Goal: Task Accomplishment & Management: Manage account settings

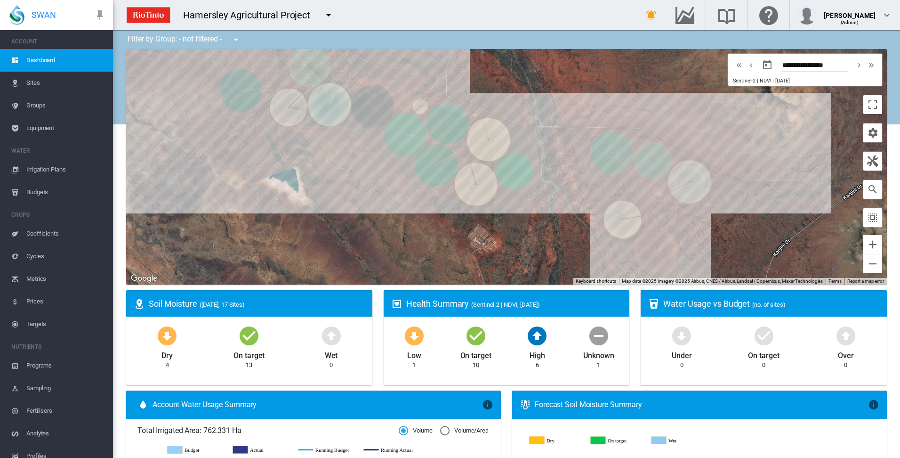
drag, startPoint x: 360, startPoint y: 226, endPoint x: 361, endPoint y: 199, distance: 26.4
click at [361, 199] on div "To navigate, press the arrow keys." at bounding box center [506, 166] width 761 height 235
click at [54, 168] on span "Irrigation Plans" at bounding box center [65, 169] width 79 height 23
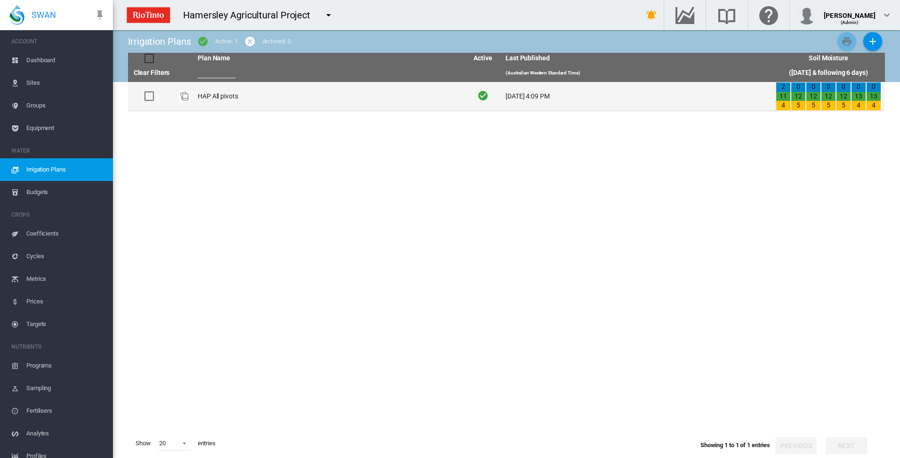
click at [219, 98] on td "HAP All pivots" at bounding box center [329, 96] width 270 height 29
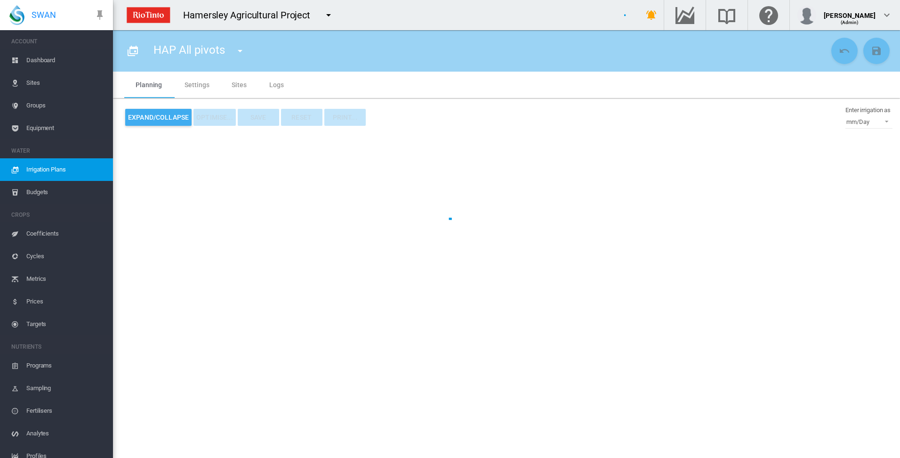
type input "**********"
type input "*"
type input "*****"
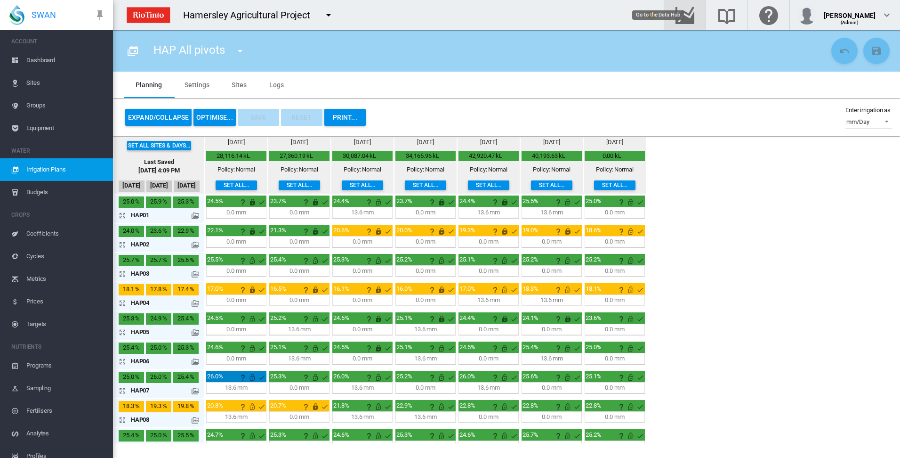
click at [696, 13] on md-icon "Go to the Data Hub" at bounding box center [685, 14] width 23 height 11
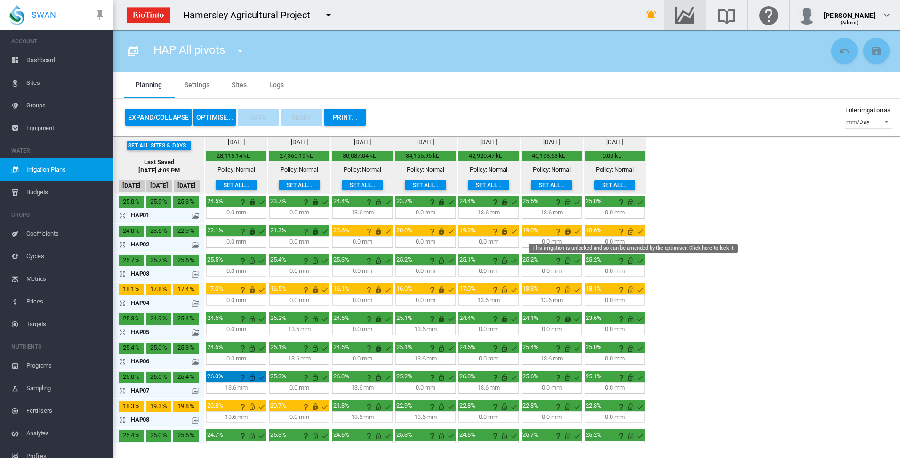
click at [633, 232] on md-icon "This irrigation is unlocked and so can be amended by the optimiser. Click here …" at bounding box center [630, 231] width 11 height 11
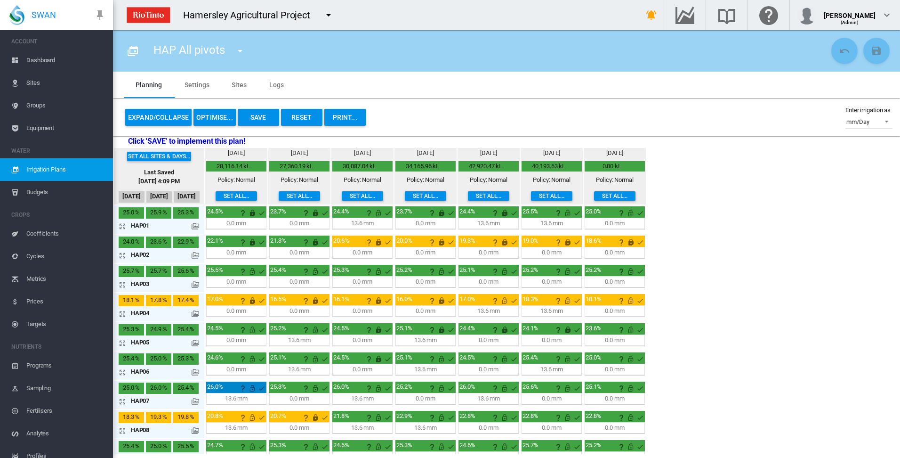
click at [121, 314] on md-icon "icon-arrow-expand" at bounding box center [124, 313] width 11 height 11
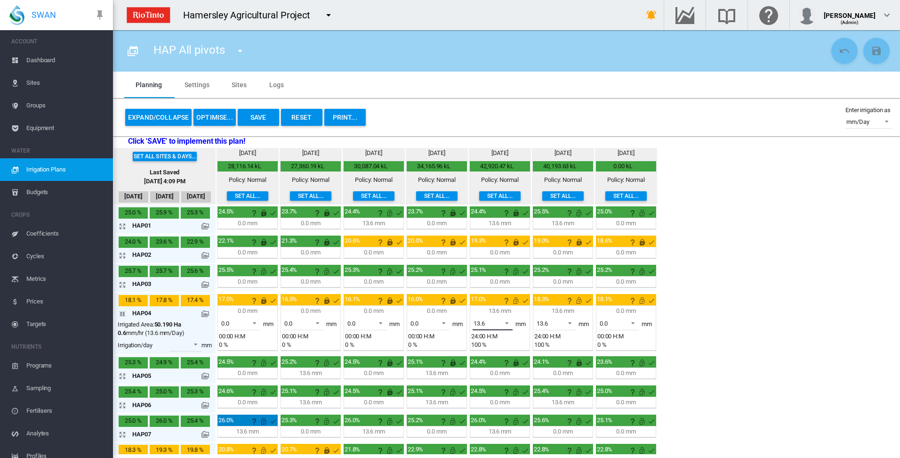
click at [507, 322] on span at bounding box center [504, 322] width 11 height 8
click at [507, 301] on md-option "0.0" at bounding box center [498, 300] width 64 height 23
click at [570, 323] on span at bounding box center [567, 322] width 11 height 8
click at [568, 306] on md-option "0.0" at bounding box center [561, 300] width 64 height 23
click at [581, 299] on md-icon "This irrigation is unlocked and so can be amended by the optimiser. Click here …" at bounding box center [578, 300] width 11 height 11
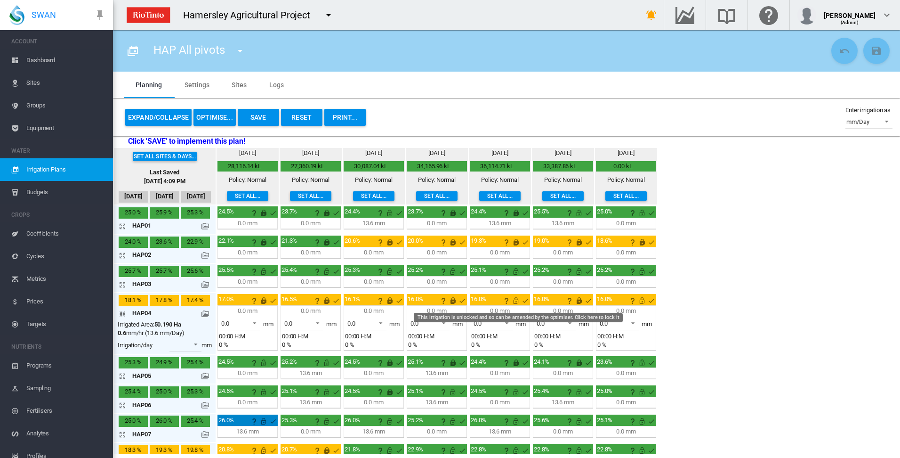
click at [517, 302] on md-icon "This irrigation is unlocked and so can be amended by the optimiser. Click here …" at bounding box center [515, 300] width 11 height 11
click at [642, 301] on md-icon "This irrigation is unlocked and so can be amended by the optimiser. Click here …" at bounding box center [641, 300] width 11 height 11
click at [122, 313] on md-icon "icon-arrow-collapse" at bounding box center [124, 313] width 11 height 11
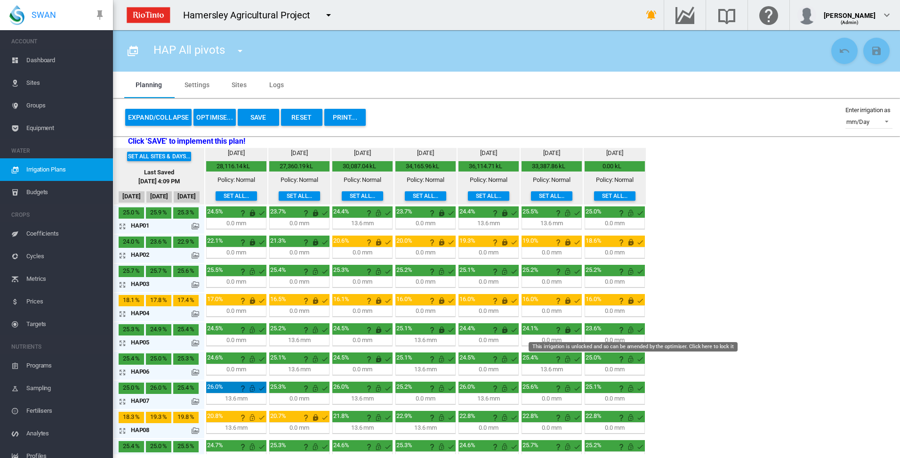
click at [631, 331] on md-icon "This irrigation is unlocked and so can be amended by the optimiser. Click here …" at bounding box center [630, 329] width 11 height 11
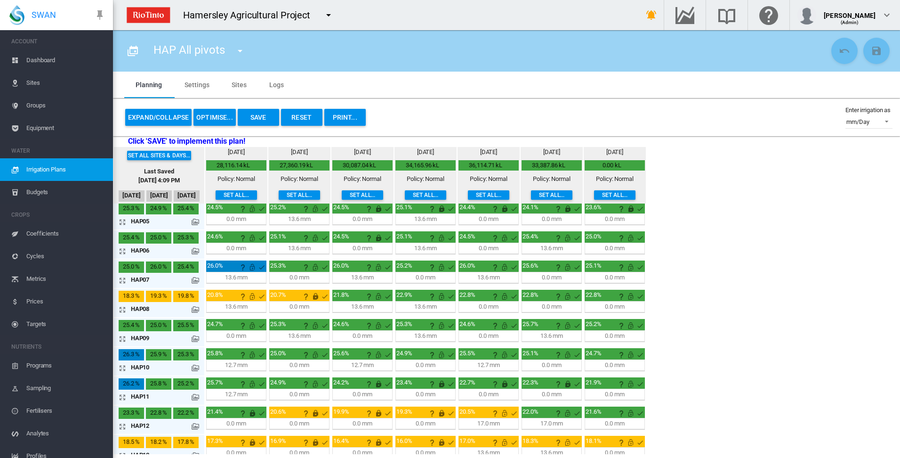
scroll to position [141, 0]
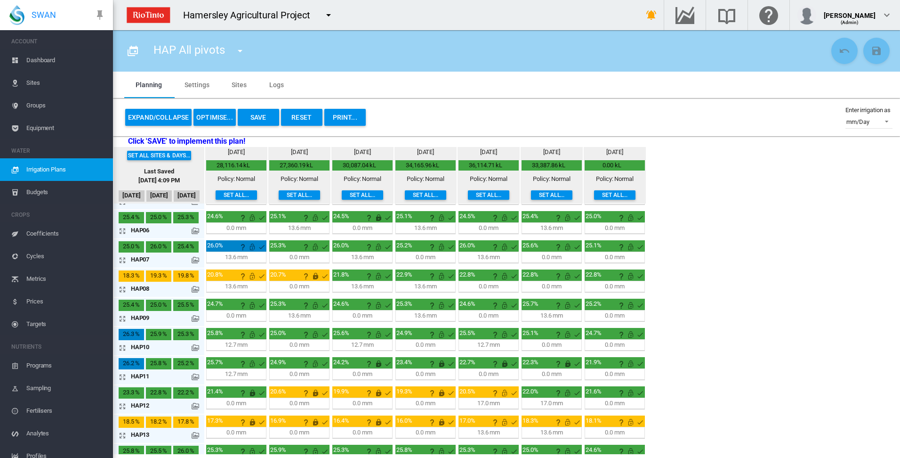
drag, startPoint x: 122, startPoint y: 404, endPoint x: 146, endPoint y: 409, distance: 23.9
click at [122, 404] on md-icon "icon-arrow-expand" at bounding box center [124, 405] width 11 height 11
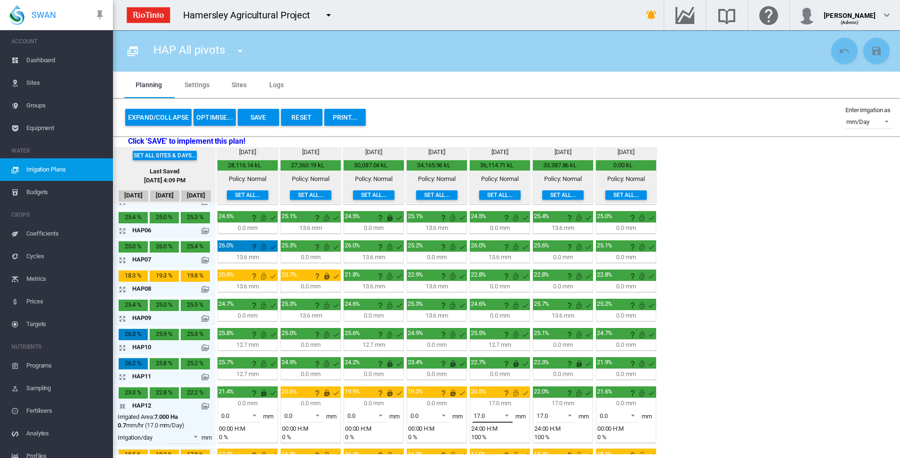
click at [507, 415] on span at bounding box center [504, 414] width 11 height 8
click at [489, 370] on md-option "0.0" at bounding box center [498, 370] width 64 height 23
click at [571, 414] on span at bounding box center [567, 414] width 11 height 8
click at [559, 371] on md-option "0.0" at bounding box center [561, 370] width 64 height 23
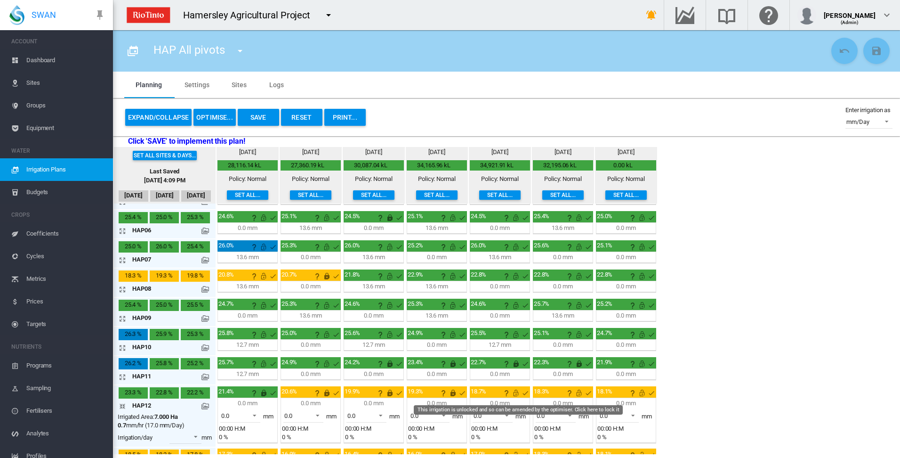
click at [517, 393] on md-icon "This irrigation is unlocked and so can be amended by the optimiser. Click here …" at bounding box center [515, 392] width 11 height 11
drag, startPoint x: 581, startPoint y: 393, endPoint x: 628, endPoint y: 408, distance: 49.0
click at [581, 393] on md-icon "This irrigation is unlocked and so can be amended by the optimiser. Click here …" at bounding box center [578, 392] width 11 height 11
click at [643, 394] on md-icon "This irrigation is unlocked and so can be amended by the optimiser. Click here …" at bounding box center [641, 392] width 11 height 11
click at [121, 405] on md-icon "icon-arrow-collapse" at bounding box center [124, 405] width 11 height 11
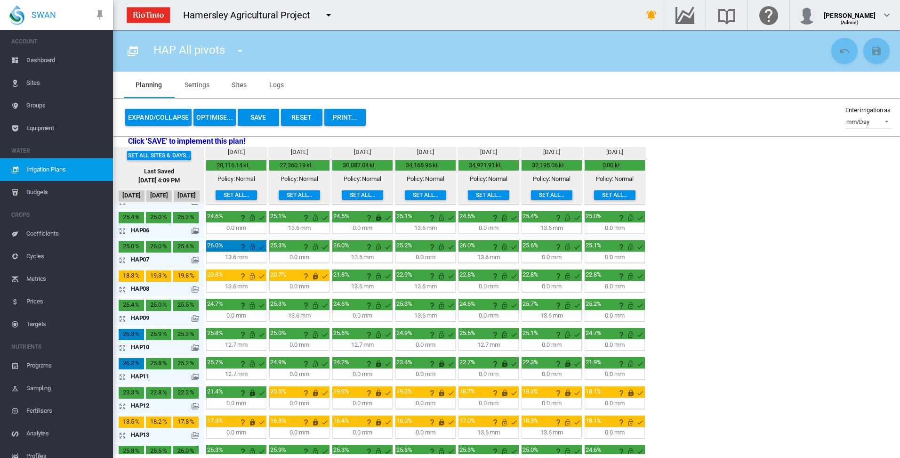
scroll to position [188, 0]
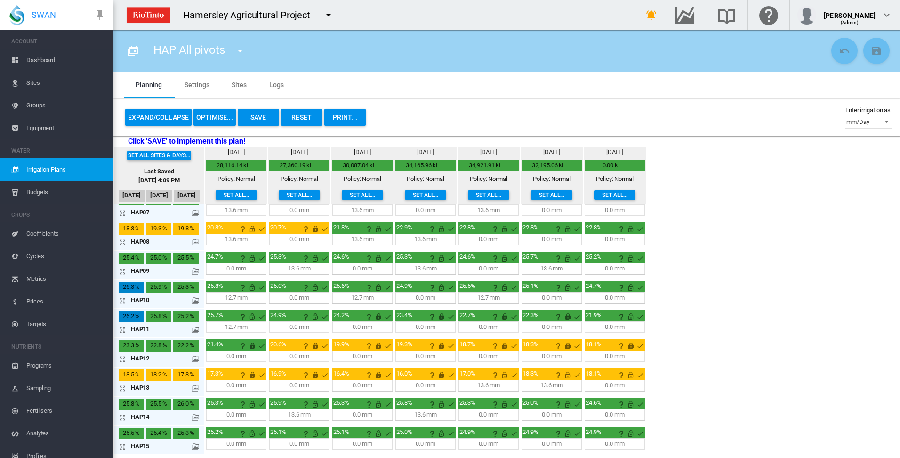
drag, startPoint x: 121, startPoint y: 388, endPoint x: 131, endPoint y: 389, distance: 9.5
click at [122, 388] on md-icon "icon-arrow-expand" at bounding box center [124, 387] width 11 height 11
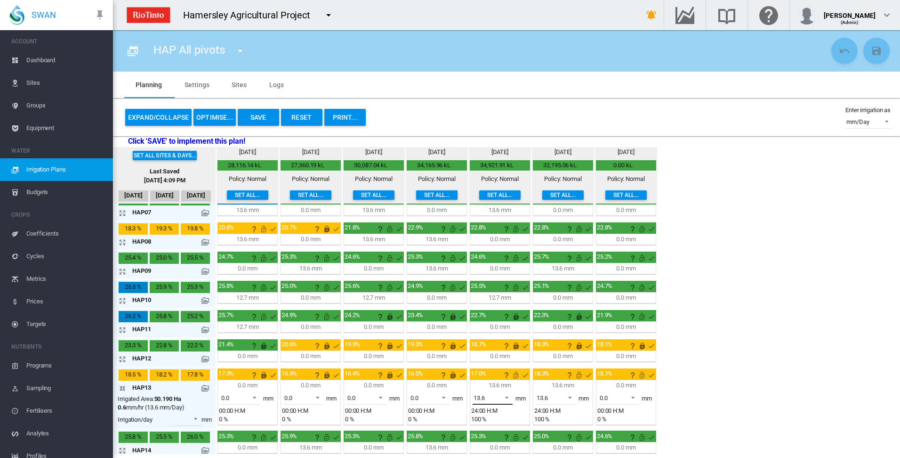
click at [508, 396] on span at bounding box center [504, 396] width 11 height 8
click at [503, 376] on md-option "0.0" at bounding box center [498, 374] width 64 height 23
click at [570, 395] on span at bounding box center [567, 396] width 11 height 8
click at [569, 379] on md-option "0.0" at bounding box center [561, 374] width 64 height 23
click at [642, 376] on md-icon "This irrigation is unlocked and so can be amended by the optimiser. Click here …" at bounding box center [641, 374] width 11 height 11
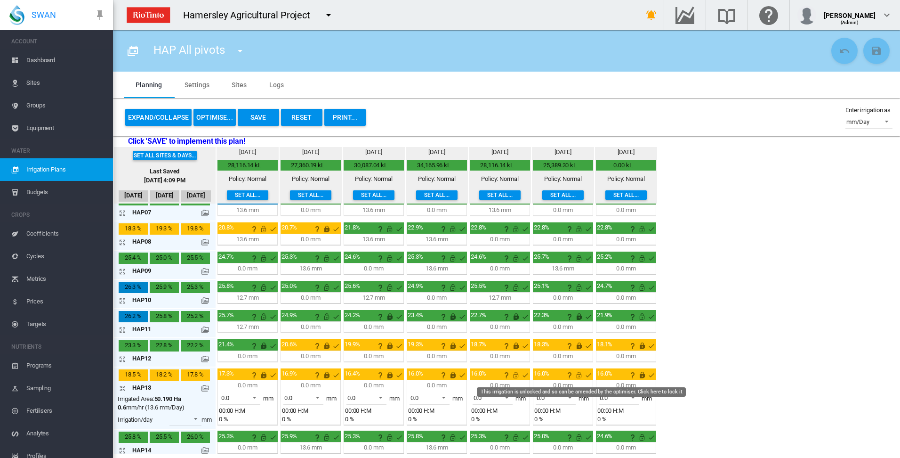
click at [576, 377] on md-icon "This irrigation is unlocked and so can be amended by the optimiser. Click here …" at bounding box center [578, 374] width 11 height 11
click at [517, 377] on md-icon "This irrigation is unlocked and so can be amended by the optimiser. Click here …" at bounding box center [515, 374] width 11 height 11
click at [125, 387] on md-icon "icon-arrow-collapse" at bounding box center [124, 387] width 11 height 11
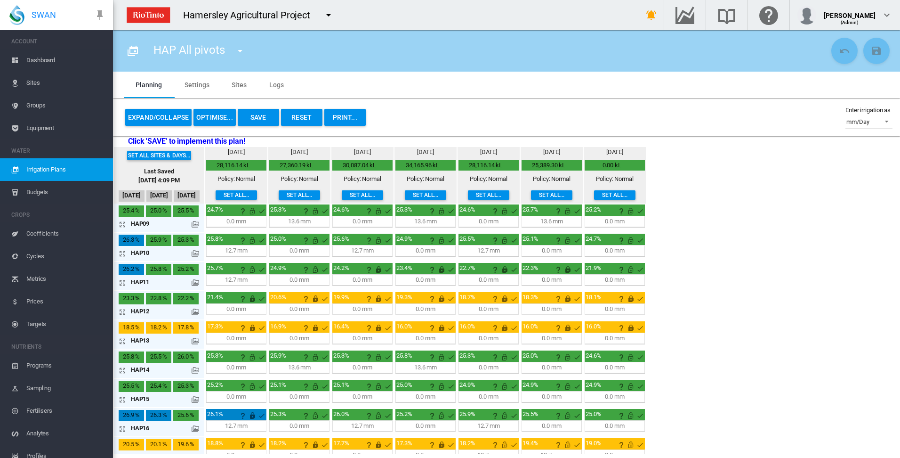
scroll to position [248, 0]
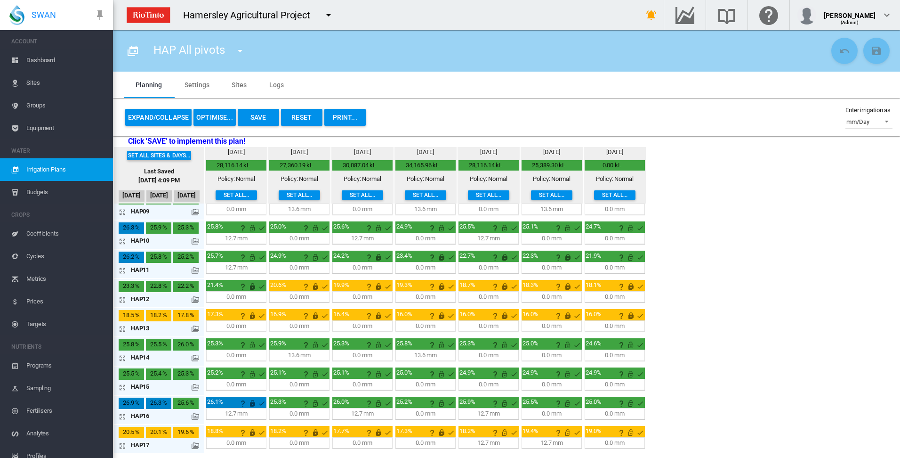
click at [124, 445] on md-icon "icon-arrow-expand" at bounding box center [124, 445] width 11 height 11
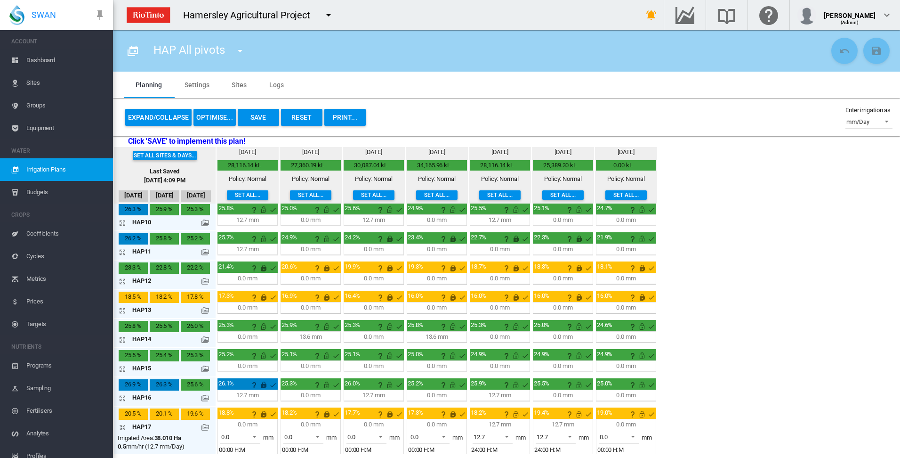
scroll to position [281, 0]
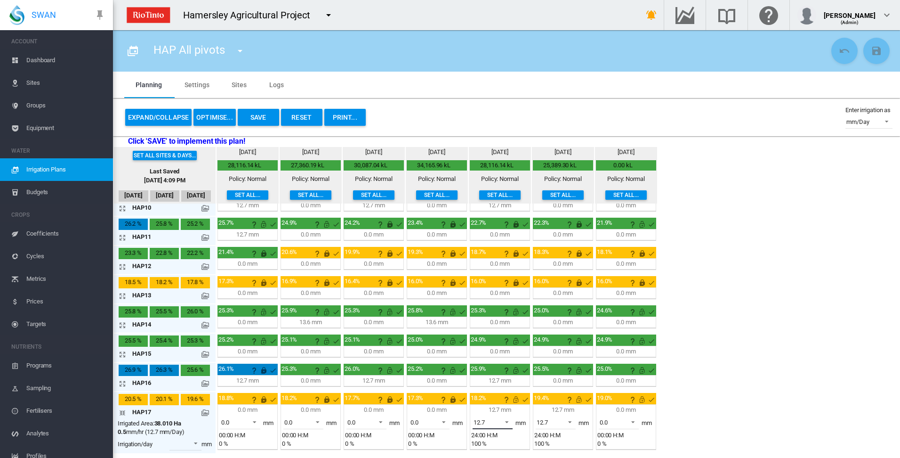
click at [509, 419] on span at bounding box center [504, 421] width 11 height 8
click at [505, 403] on md-option "0.0" at bounding box center [498, 399] width 64 height 23
click at [571, 422] on span at bounding box center [567, 421] width 11 height 8
click at [567, 405] on md-option "0.0" at bounding box center [561, 399] width 64 height 23
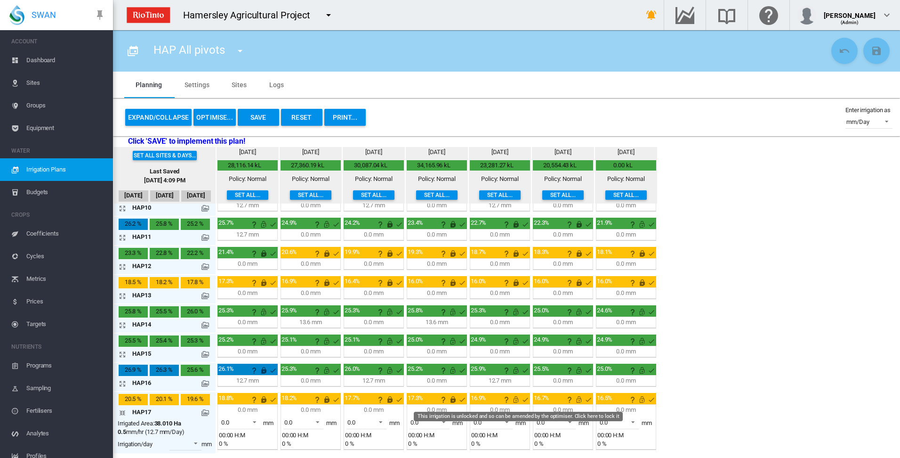
click at [516, 401] on md-icon "This irrigation is unlocked and so can be amended by the optimiser. Click here …" at bounding box center [515, 399] width 11 height 11
click at [578, 401] on md-icon "This irrigation is unlocked and so can be amended by the optimiser. Click here …" at bounding box center [578, 399] width 11 height 11
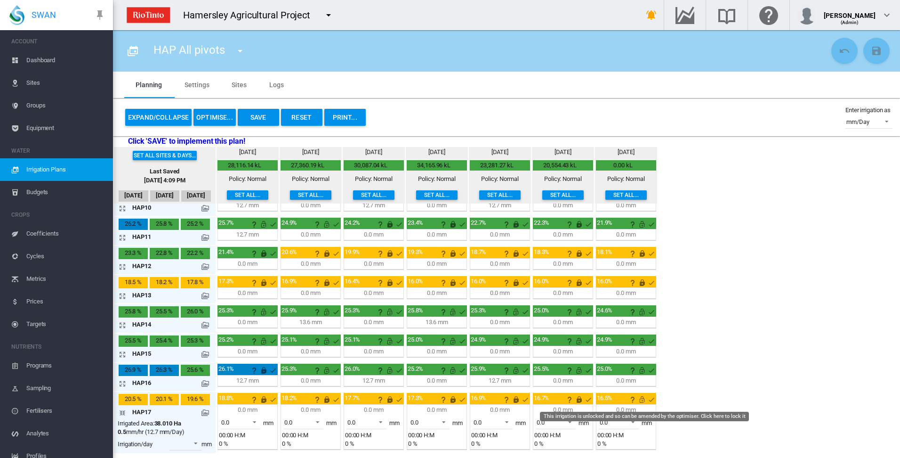
click at [640, 400] on md-icon "This irrigation is unlocked and so can be amended by the optimiser. Click here …" at bounding box center [641, 399] width 11 height 11
click at [122, 411] on md-icon "icon-arrow-collapse" at bounding box center [124, 412] width 11 height 11
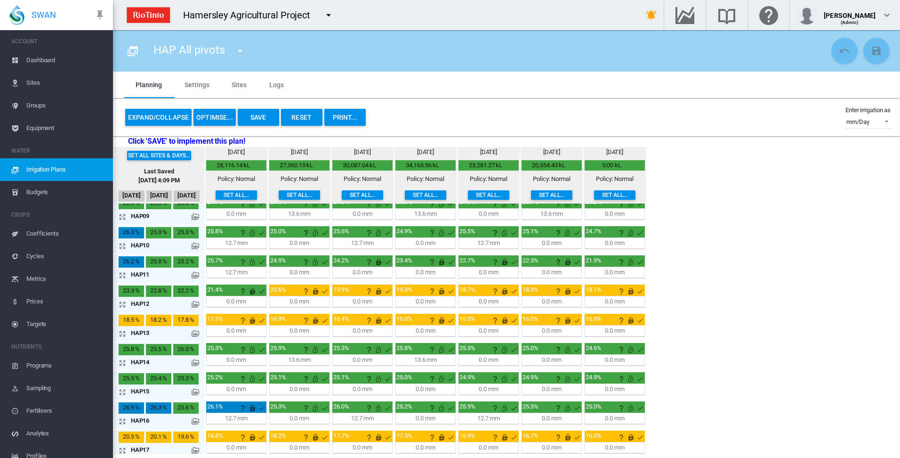
scroll to position [248, 0]
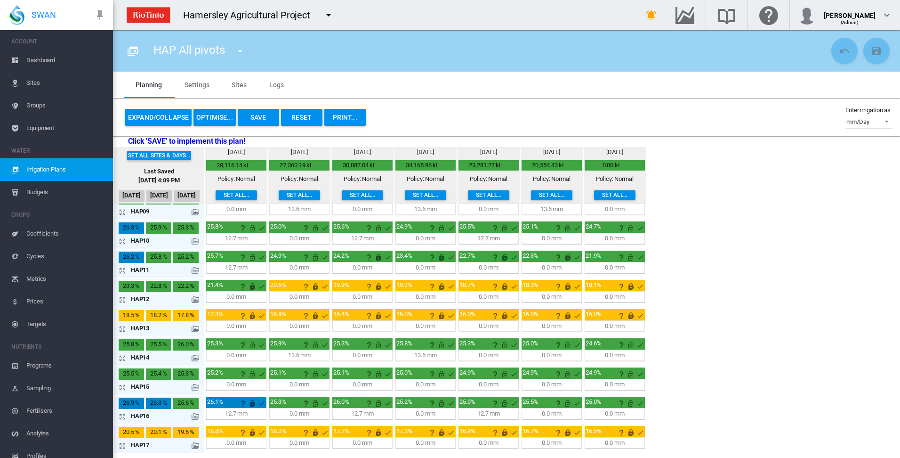
click at [261, 118] on button "Save" at bounding box center [258, 117] width 41 height 17
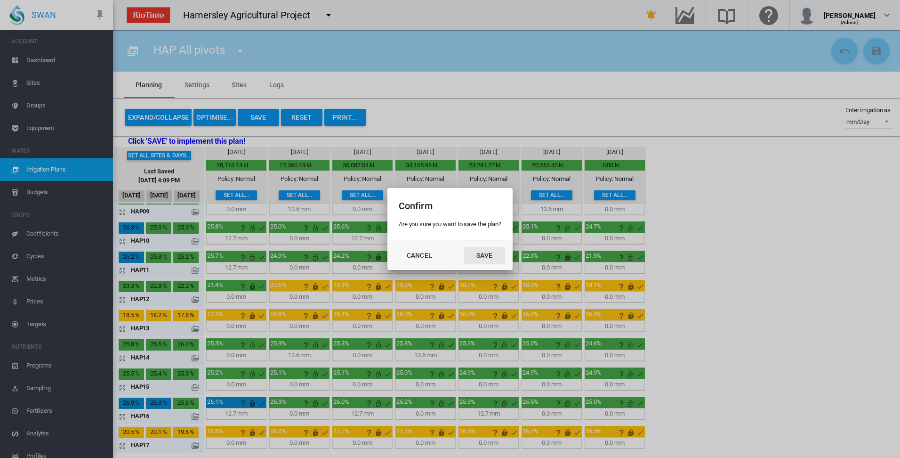
click at [487, 255] on button "Save" at bounding box center [484, 255] width 41 height 17
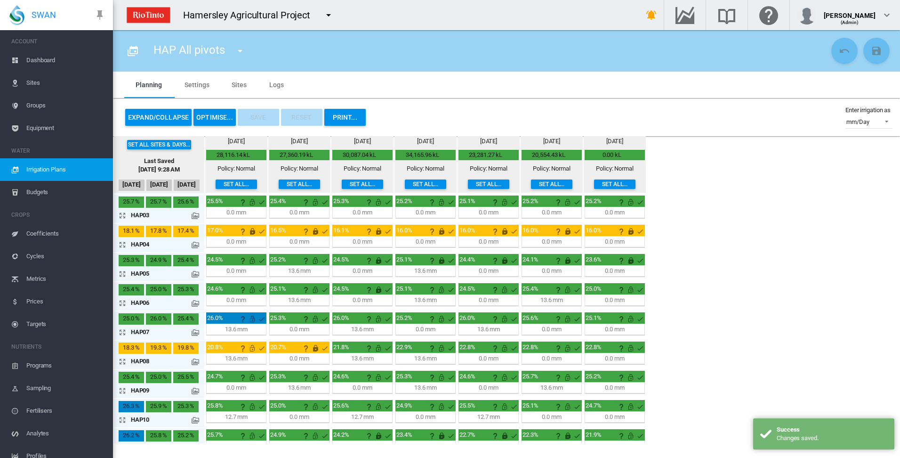
scroll to position [0, 0]
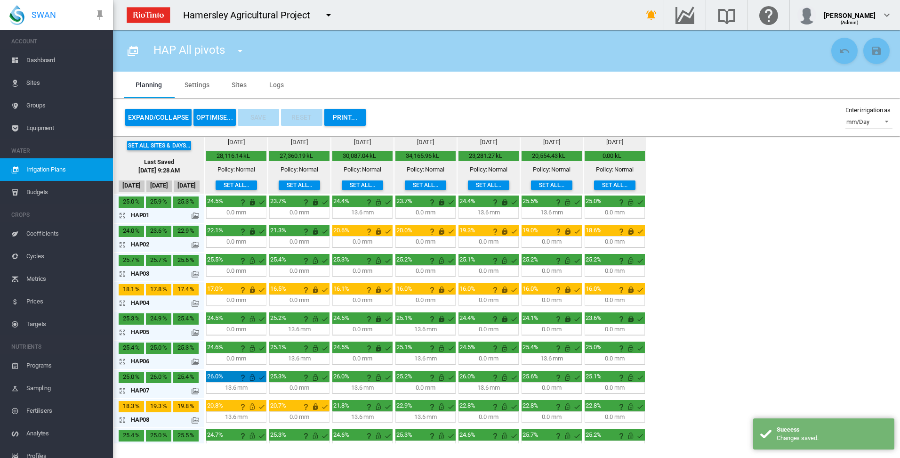
click at [210, 114] on button "OPTIMISE..." at bounding box center [214, 117] width 42 height 17
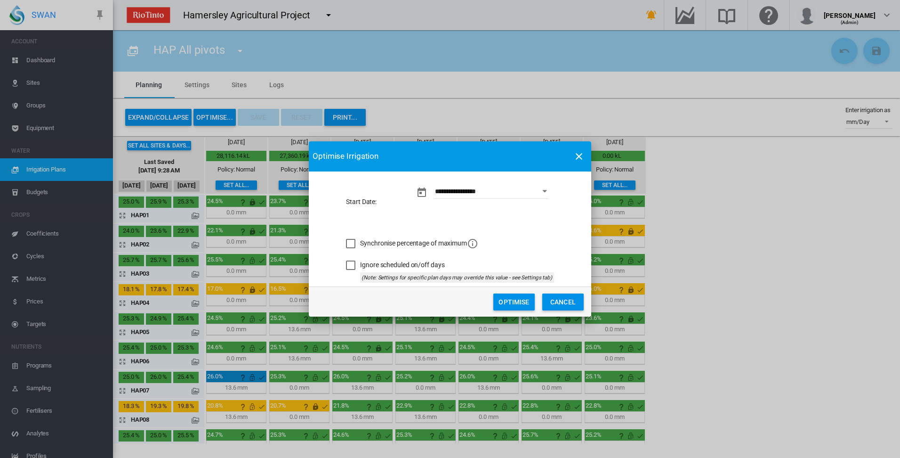
click at [518, 302] on button "Optimise" at bounding box center [513, 301] width 41 height 17
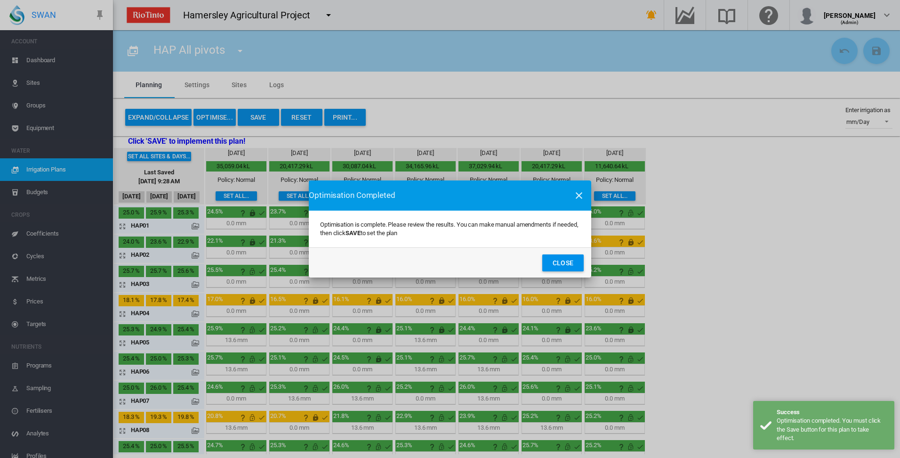
click at [559, 261] on button "Close" at bounding box center [562, 262] width 41 height 17
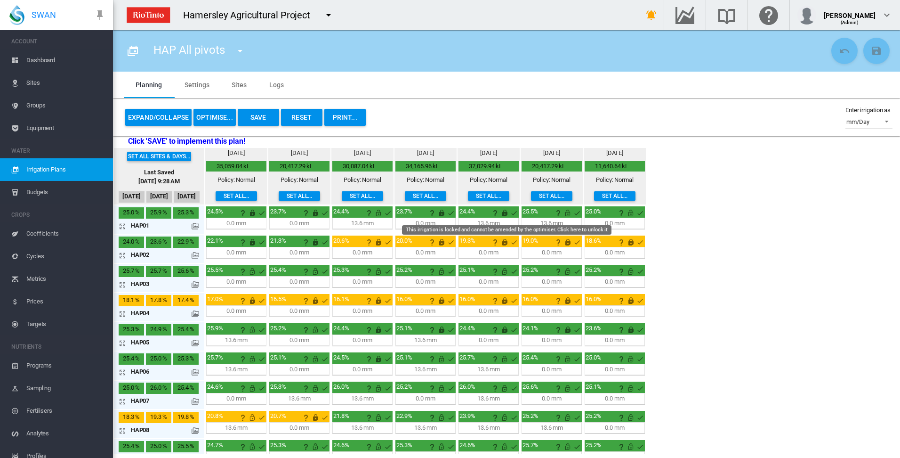
click at [504, 214] on md-icon "This irrigation is locked and cannot be amended by the optimiser. Click here to…" at bounding box center [504, 212] width 11 height 11
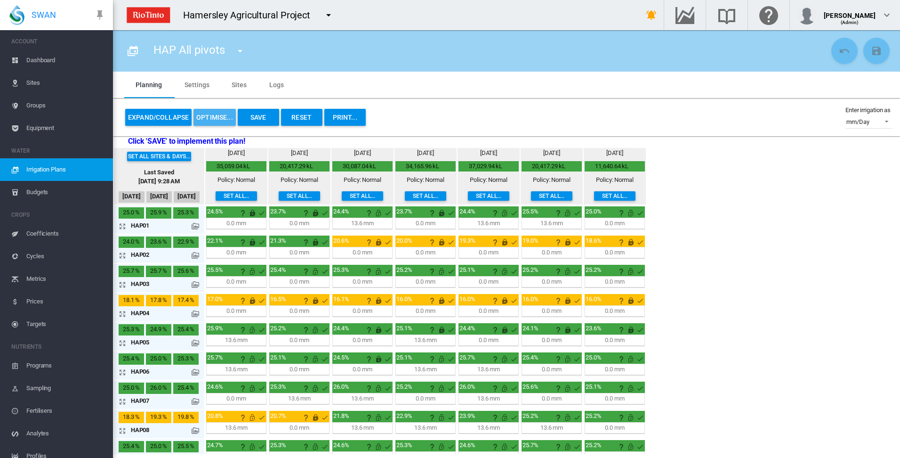
click at [222, 119] on button "OPTIMISE..." at bounding box center [214, 117] width 42 height 17
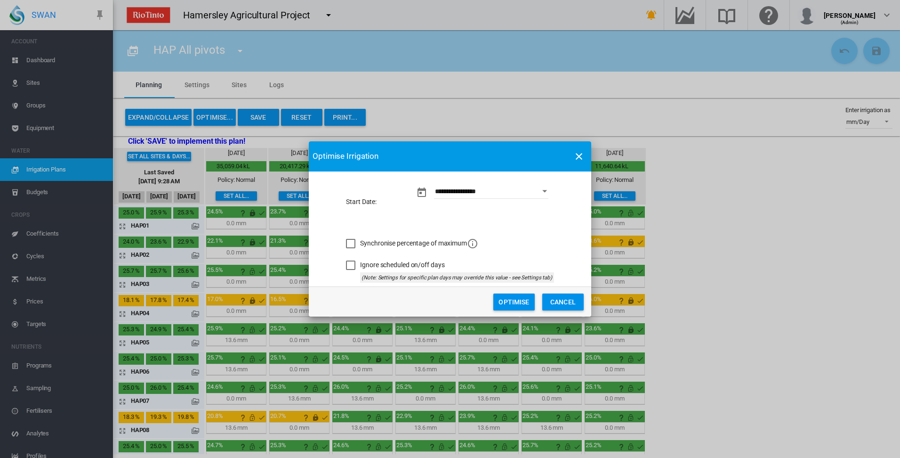
click at [511, 302] on button "Optimise" at bounding box center [513, 301] width 41 height 17
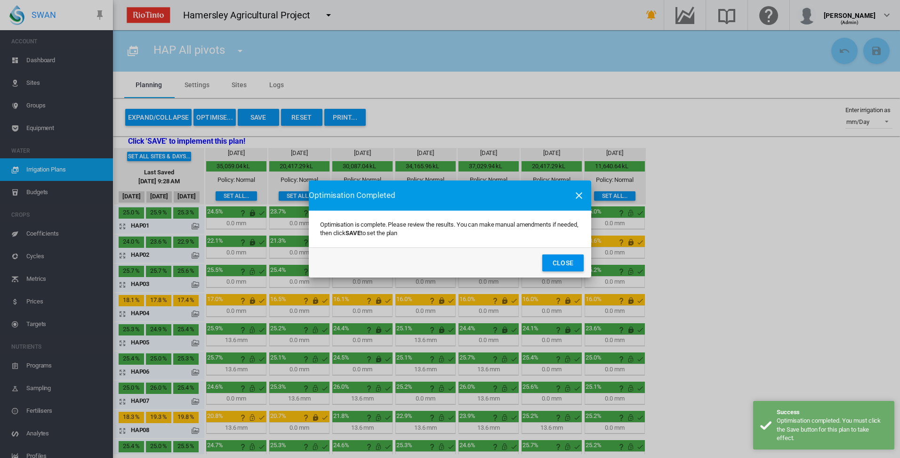
click at [551, 265] on button "Close" at bounding box center [562, 262] width 41 height 17
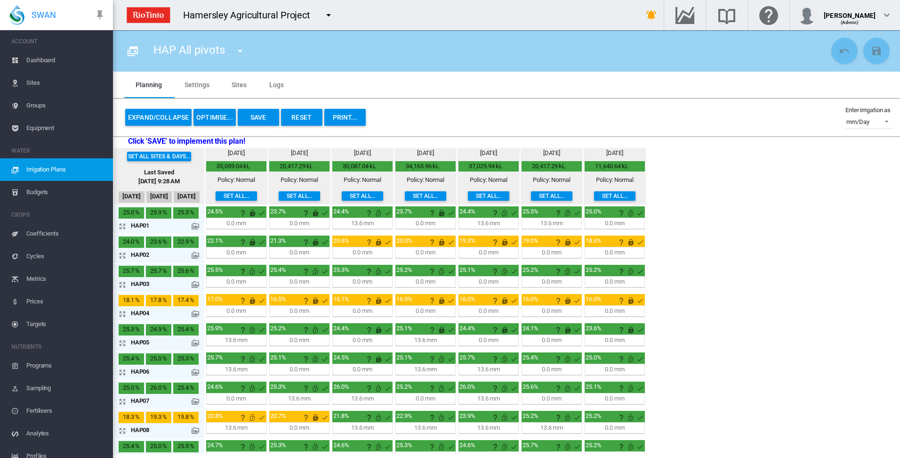
click at [122, 371] on md-icon "icon-arrow-expand" at bounding box center [124, 371] width 11 height 11
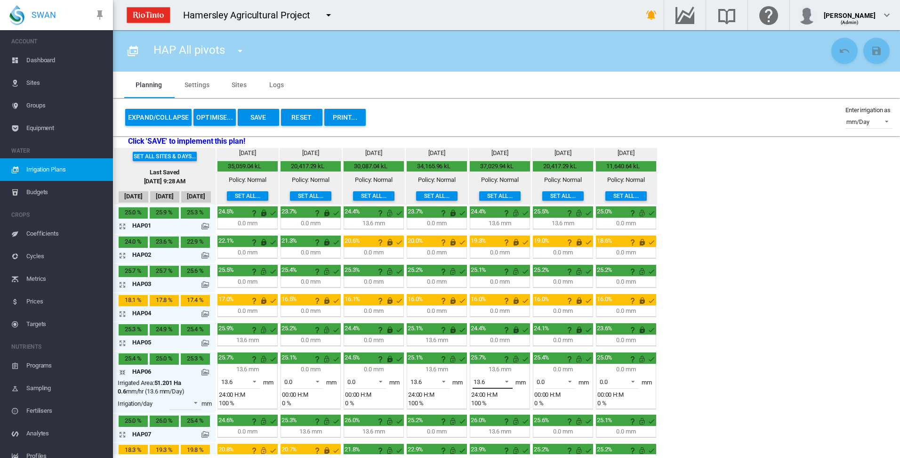
click at [507, 379] on span at bounding box center [504, 380] width 11 height 8
click at [499, 360] on md-option "0.0" at bounding box center [498, 358] width 64 height 23
click at [517, 358] on md-icon "This irrigation is unlocked and so can be amended by the optimiser. Click here …" at bounding box center [515, 358] width 11 height 11
click at [123, 372] on md-icon "icon-arrow-collapse" at bounding box center [124, 371] width 11 height 11
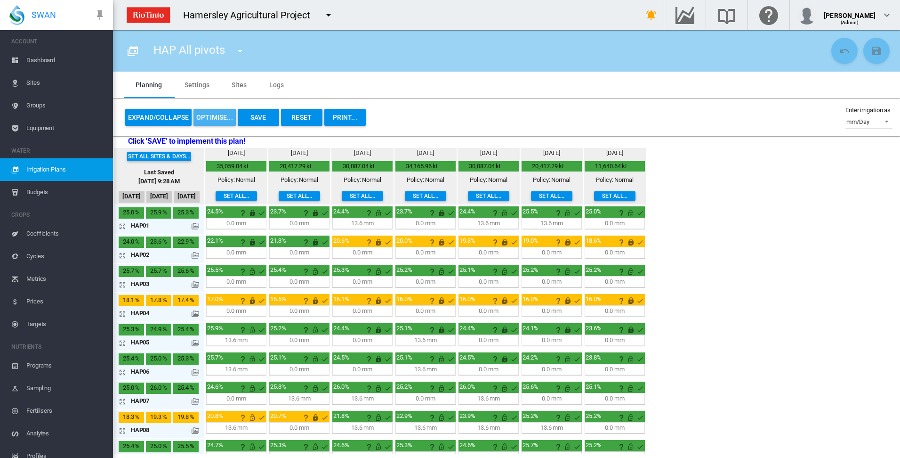
click at [215, 115] on button "OPTIMISE..." at bounding box center [214, 117] width 42 height 17
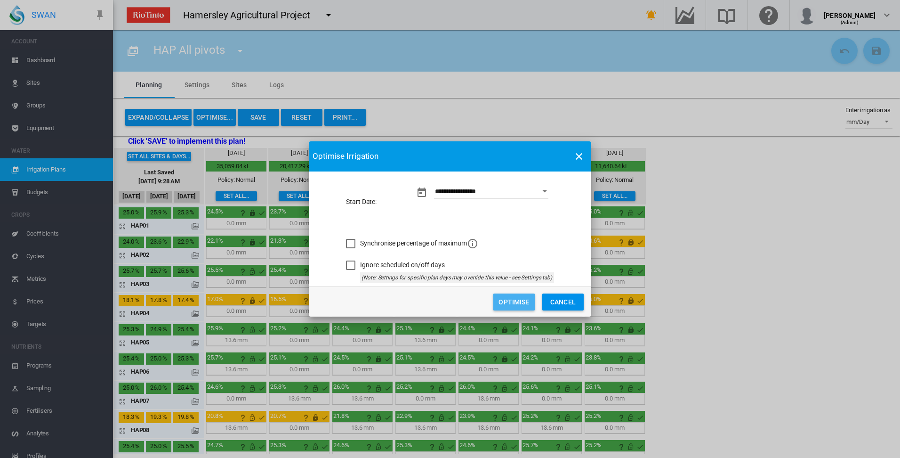
click at [504, 302] on button "Optimise" at bounding box center [513, 301] width 41 height 17
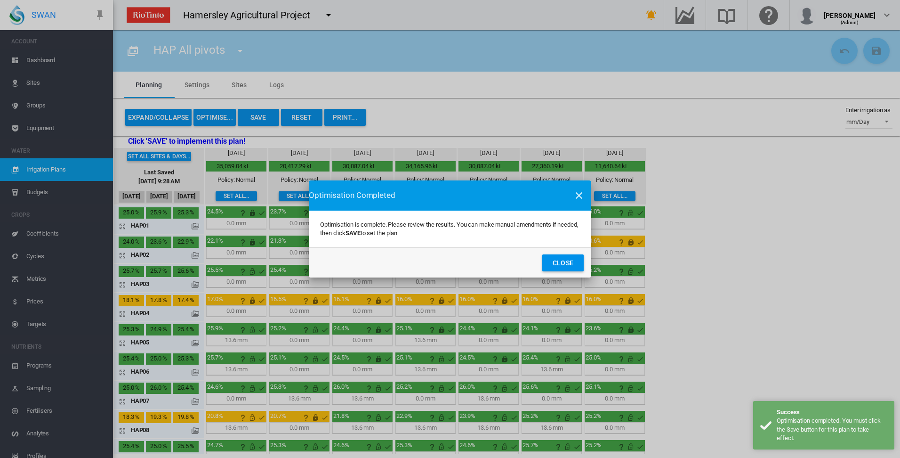
click at [562, 264] on button "Close" at bounding box center [562, 262] width 41 height 17
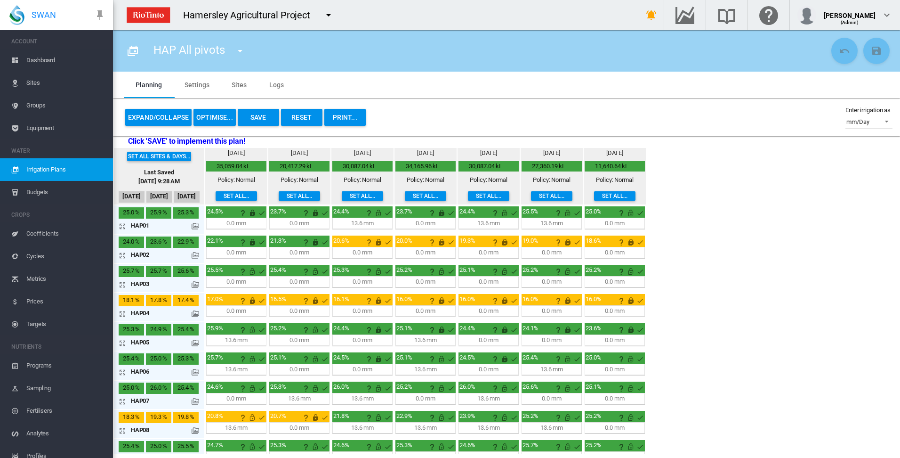
click at [218, 116] on button "OPTIMISE..." at bounding box center [214, 117] width 42 height 17
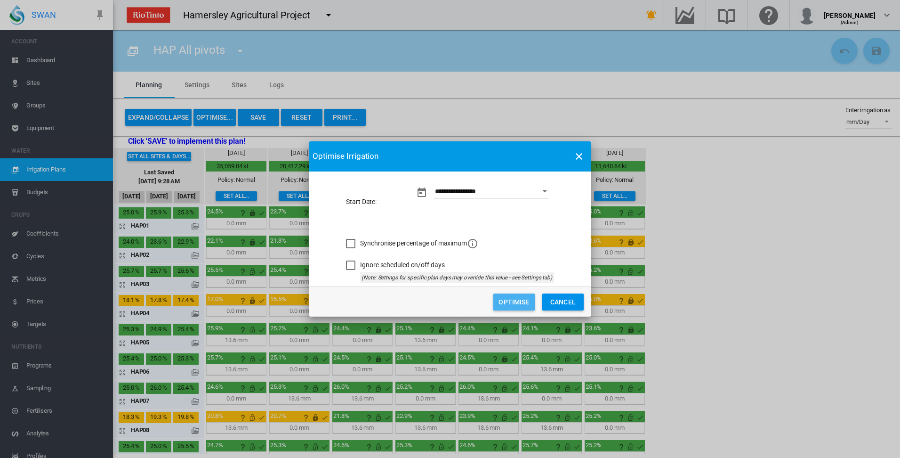
click at [507, 302] on button "Optimise" at bounding box center [513, 301] width 41 height 17
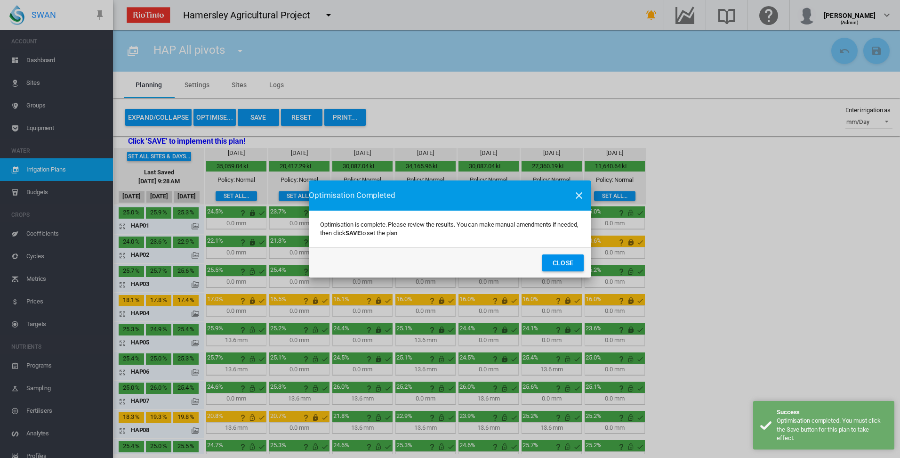
click at [556, 265] on button "Close" at bounding box center [562, 262] width 41 height 17
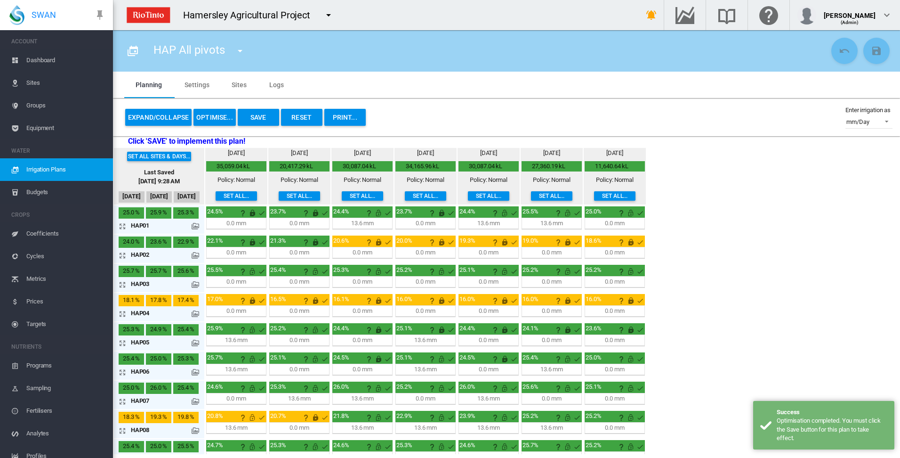
click at [256, 116] on button "Save" at bounding box center [258, 117] width 41 height 17
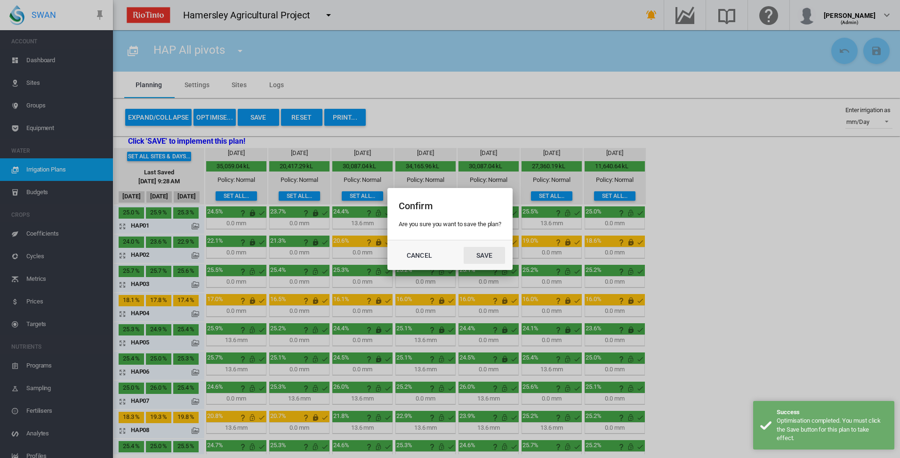
click at [481, 256] on button "Save" at bounding box center [484, 255] width 41 height 17
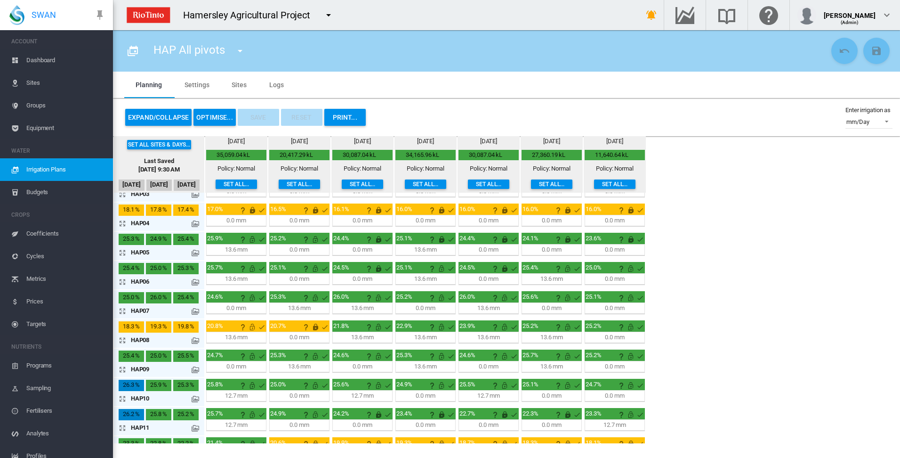
scroll to position [141, 0]
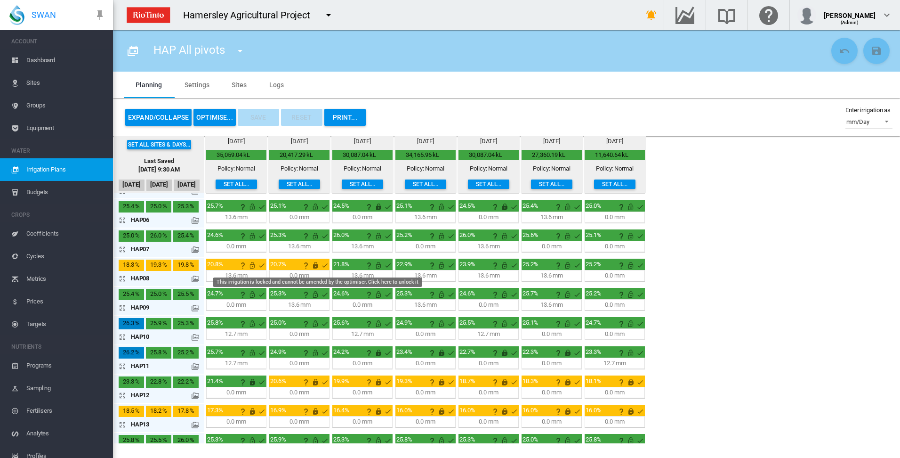
click at [314, 266] on md-icon "This irrigation is locked and cannot be amended by the optimiser. Click here to…" at bounding box center [315, 264] width 11 height 11
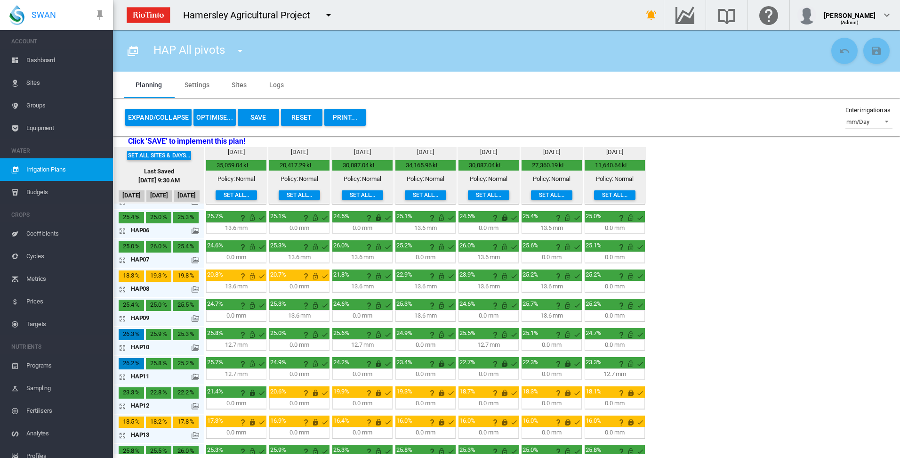
click at [122, 290] on md-icon "icon-arrow-expand" at bounding box center [124, 288] width 11 height 11
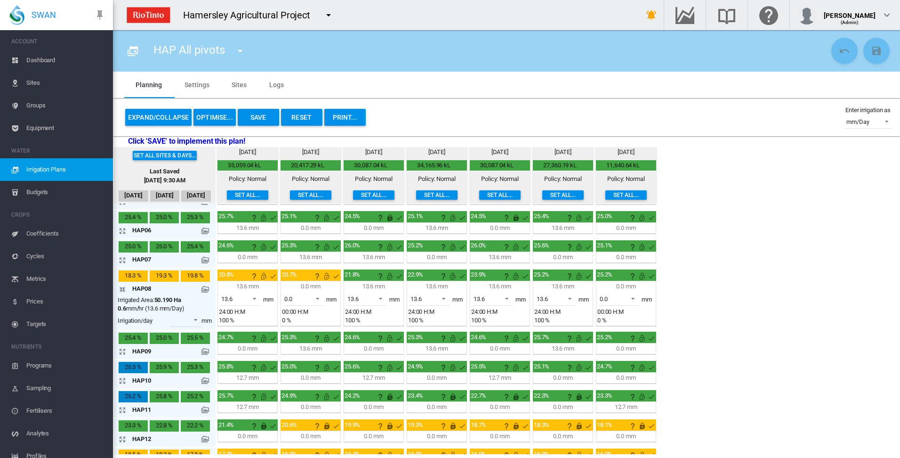
click at [212, 117] on button "OPTIMISE..." at bounding box center [214, 117] width 42 height 17
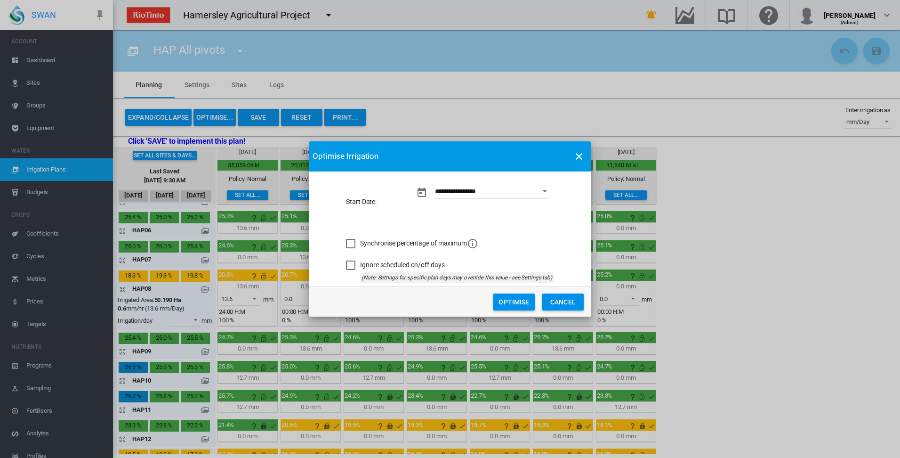
click at [514, 300] on button "Optimise" at bounding box center [513, 301] width 41 height 17
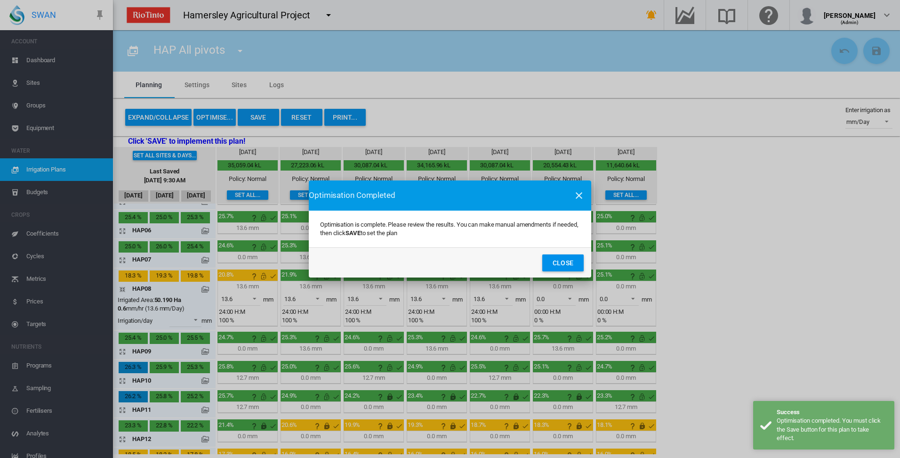
click at [561, 261] on button "Close" at bounding box center [562, 262] width 41 height 17
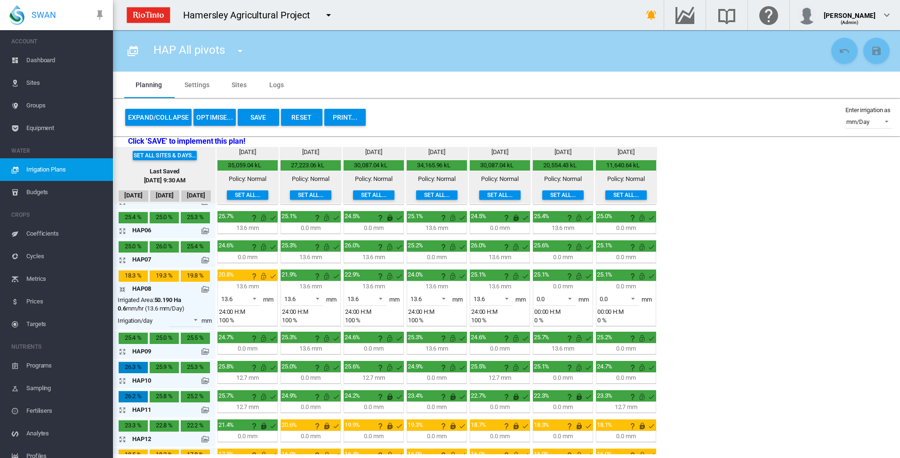
click at [123, 290] on md-icon "icon-arrow-collapse" at bounding box center [124, 288] width 11 height 11
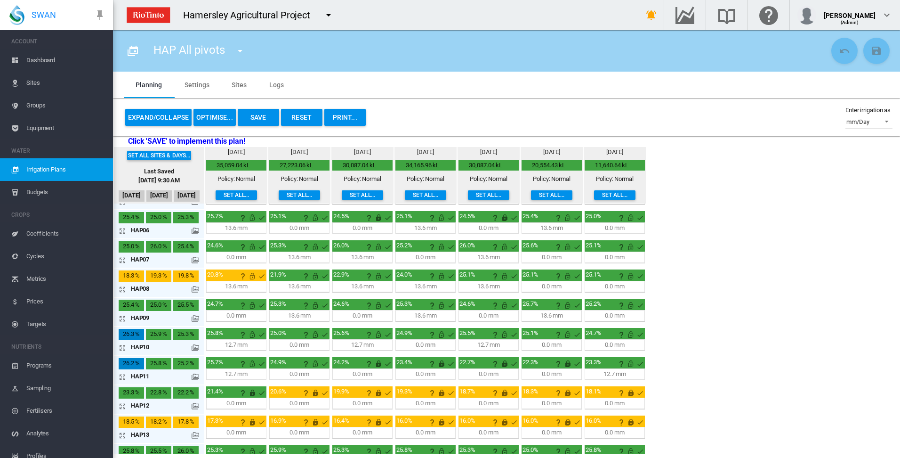
click at [258, 120] on button "Save" at bounding box center [258, 117] width 41 height 17
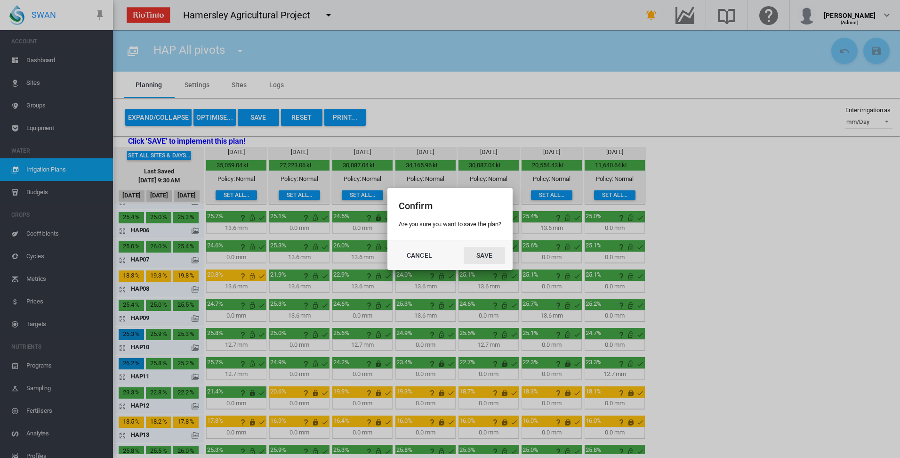
click at [489, 256] on button "Save" at bounding box center [484, 255] width 41 height 17
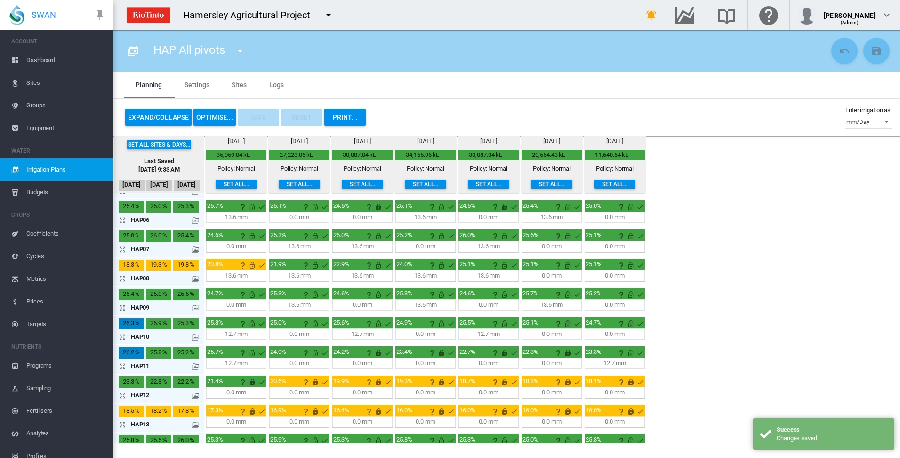
click at [779, 311] on div "Set all sites & days... Last Saved [DATE] 9:33 AM [DATE] Aug [DATE] [DATE] 0.6" at bounding box center [506, 289] width 787 height 307
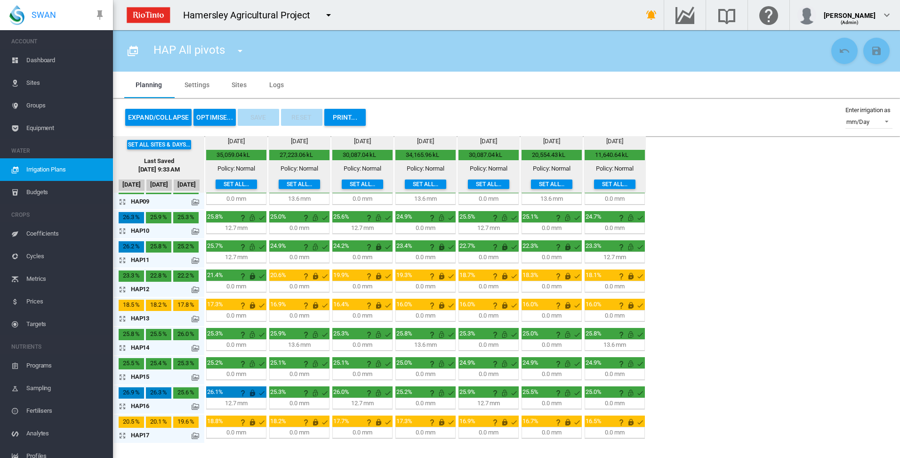
scroll to position [248, 0]
